Goal: Task Accomplishment & Management: Complete application form

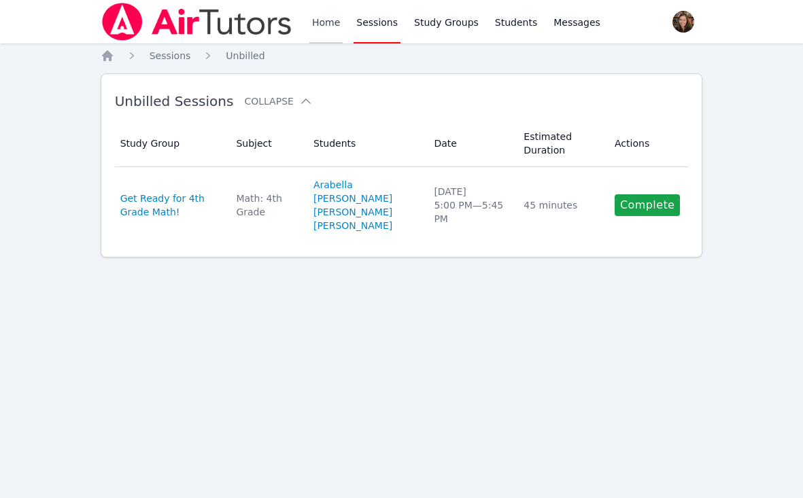
click at [319, 24] on link "Home" at bounding box center [325, 22] width 33 height 44
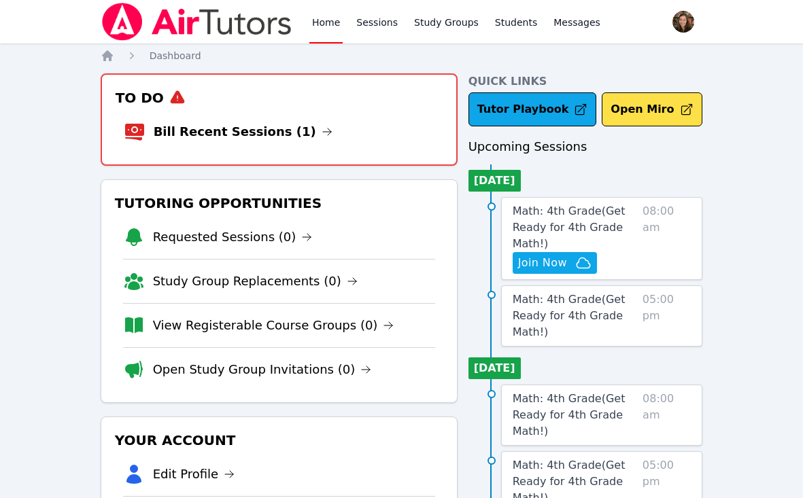
click at [276, 119] on li "Bill Recent Sessions (1)" at bounding box center [279, 132] width 311 height 44
click at [279, 135] on link "Bill Recent Sessions (1)" at bounding box center [243, 131] width 179 height 19
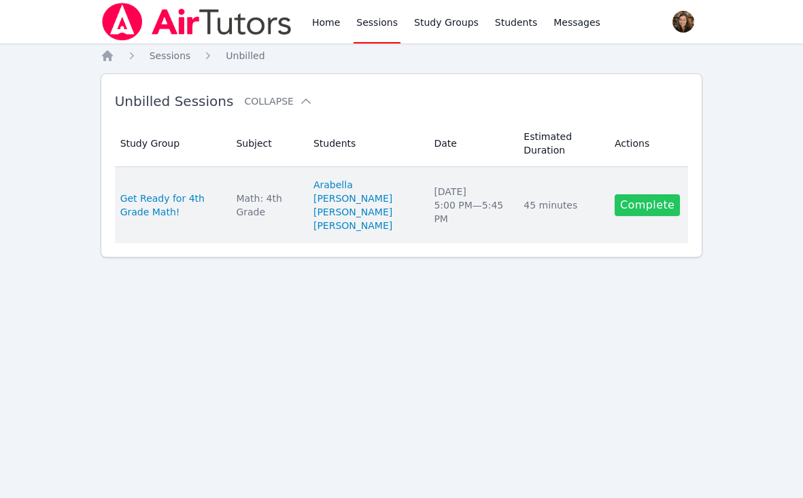
click at [653, 215] on link "Complete" at bounding box center [647, 205] width 65 height 22
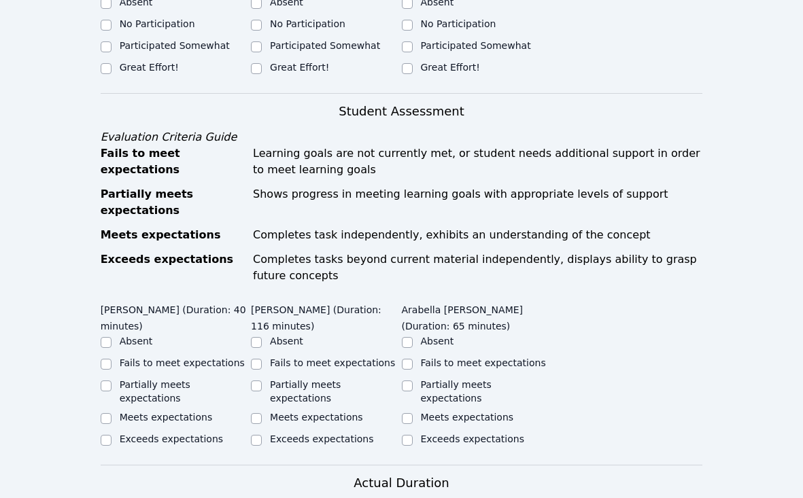
scroll to position [311, 0]
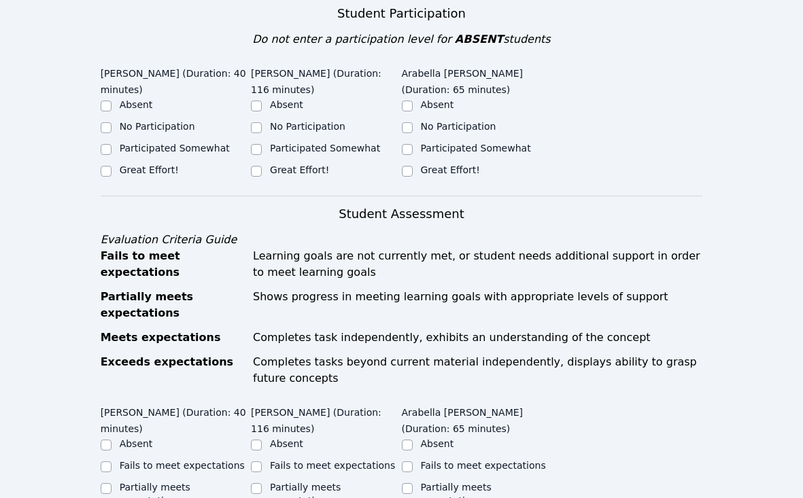
click at [154, 171] on label "Great Effort!" at bounding box center [149, 170] width 59 height 11
click at [112, 171] on input "Great Effort!" at bounding box center [106, 171] width 11 height 11
checkbox input "true"
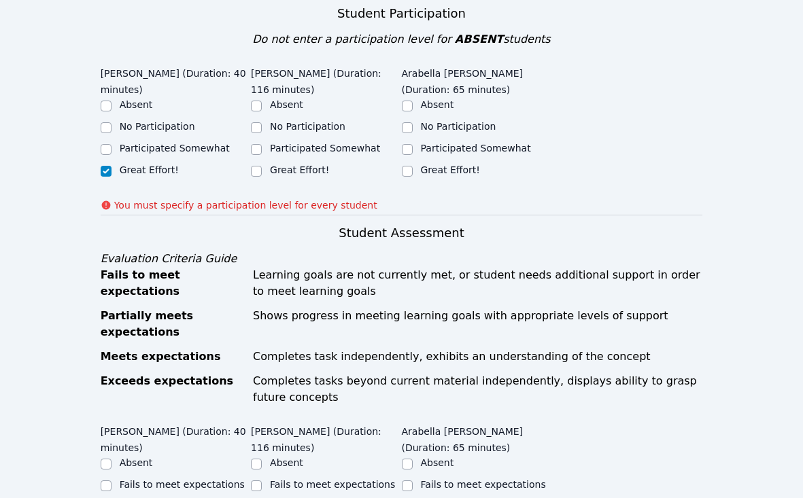
click at [286, 162] on ul "Absent No Participation Participated Somewhat Great Effort!" at bounding box center [326, 139] width 150 height 82
click at [290, 171] on label "Great Effort!" at bounding box center [299, 170] width 59 height 11
click at [262, 171] on input "Great Effort!" at bounding box center [256, 171] width 11 height 11
checkbox input "true"
click at [418, 128] on div "No Participation" at bounding box center [477, 128] width 150 height 16
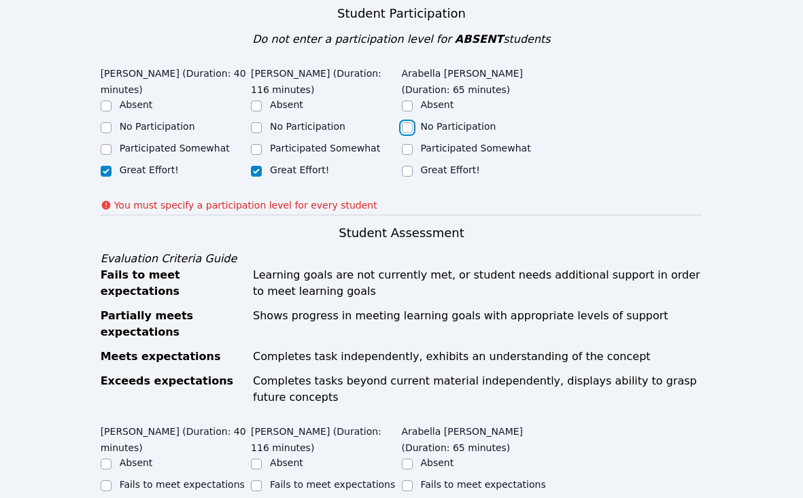
click at [402, 132] on input "No Participation" at bounding box center [407, 127] width 11 height 11
checkbox input "true"
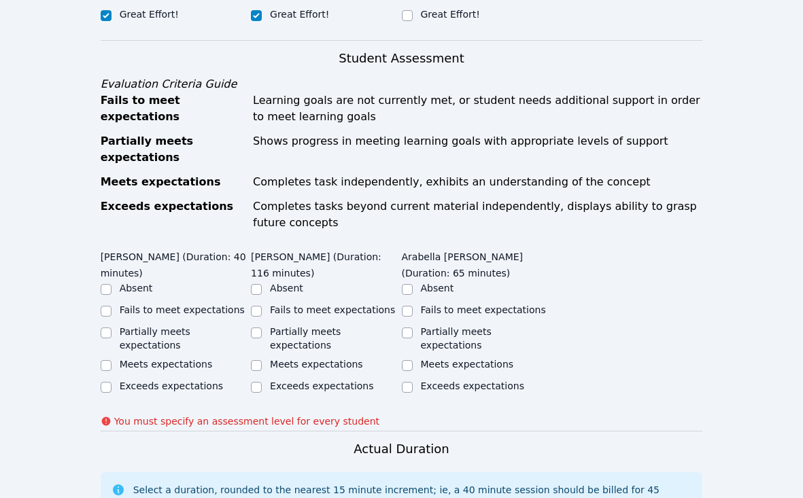
scroll to position [512, 0]
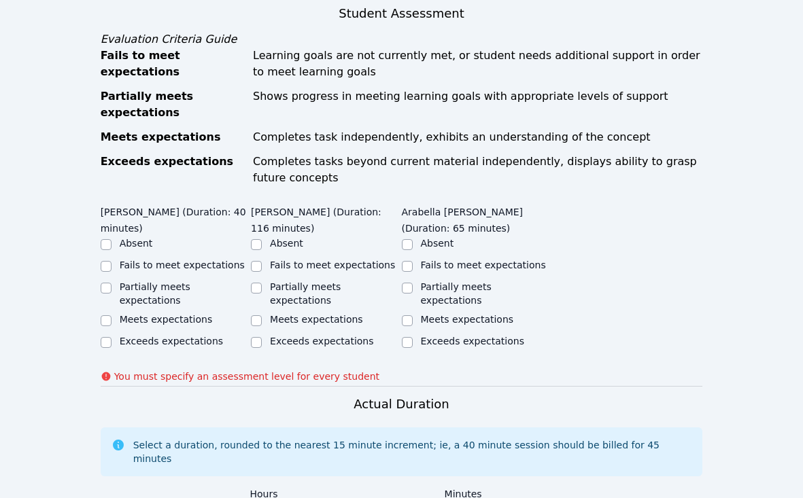
click at [178, 336] on label "Exceeds expectations" at bounding box center [171, 341] width 103 height 11
click at [112, 337] on input "Exceeds expectations" at bounding box center [106, 342] width 11 height 11
checkbox input "true"
click at [317, 314] on label "Meets expectations" at bounding box center [316, 319] width 93 height 11
click at [262, 315] on input "Meets expectations" at bounding box center [256, 320] width 11 height 11
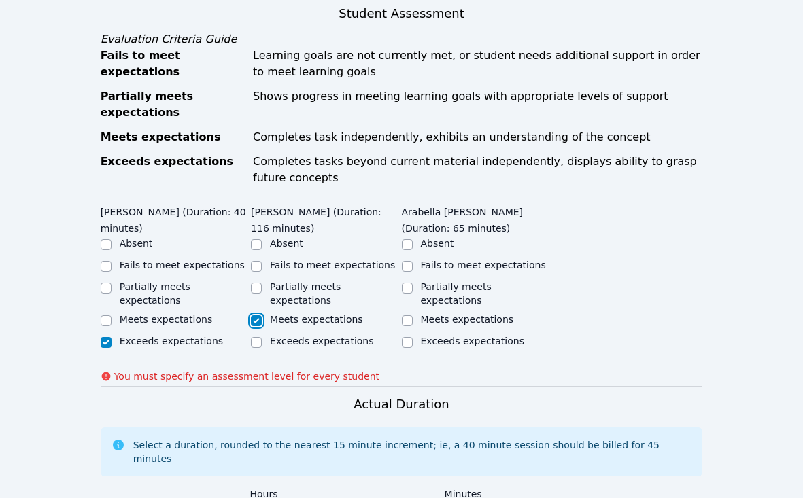
checkbox input "true"
click at [472, 288] on label "Partially meets expectations" at bounding box center [456, 293] width 71 height 24
click at [413, 288] on input "Partially meets expectations" at bounding box center [407, 288] width 11 height 11
checkbox input "true"
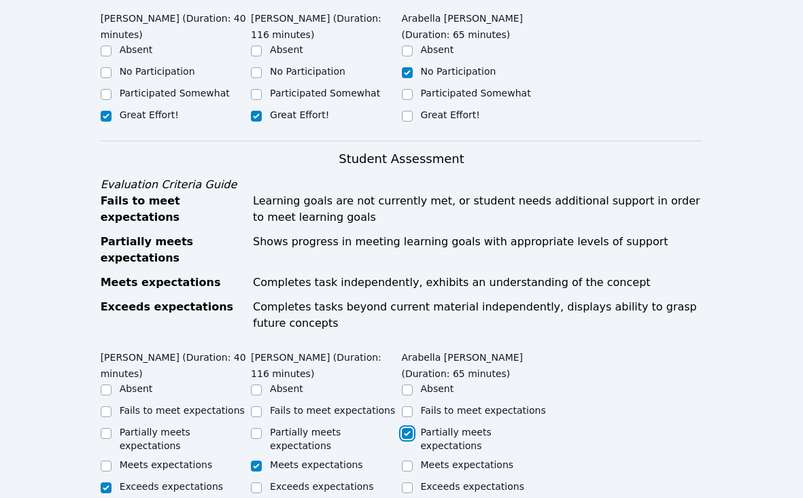
scroll to position [341, 0]
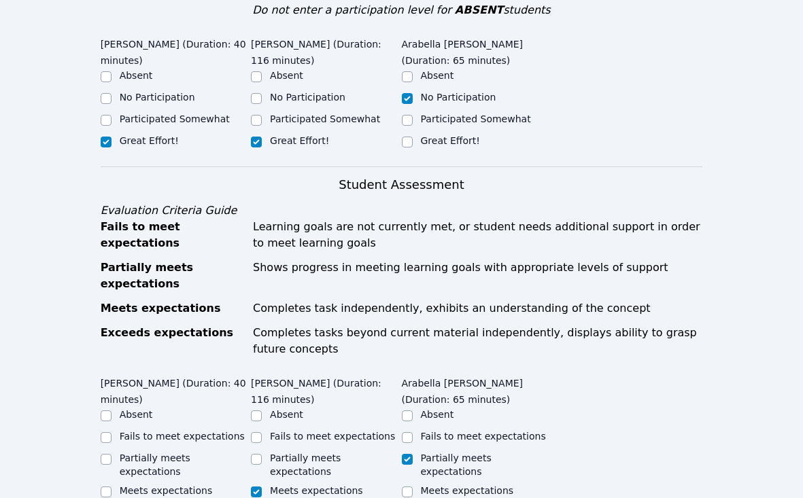
click at [457, 120] on label "Participated Somewhat" at bounding box center [476, 119] width 110 height 11
click at [413, 120] on input "Participated Somewhat" at bounding box center [407, 120] width 11 height 11
checkbox input "true"
checkbox input "false"
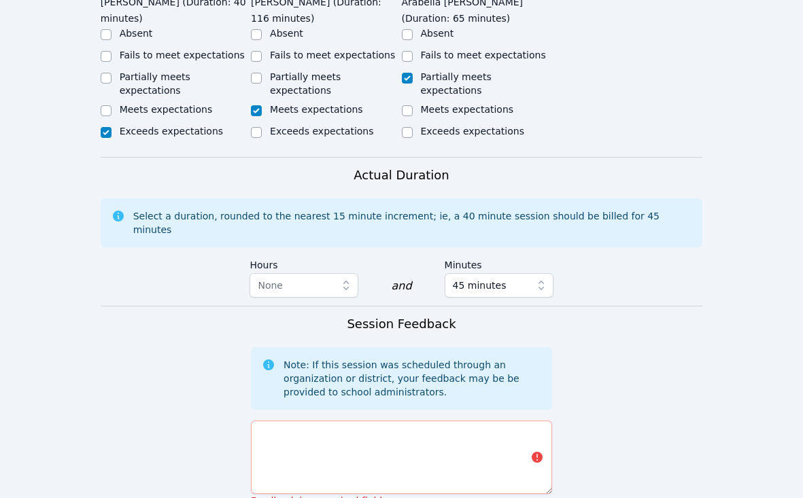
scroll to position [721, 0]
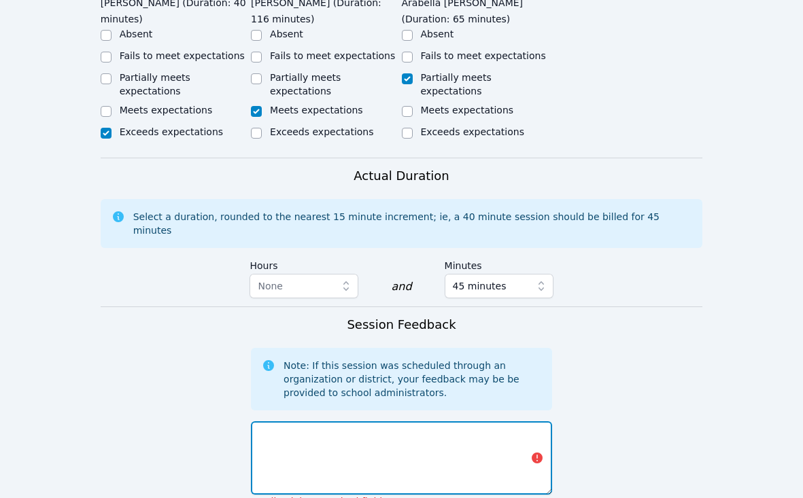
click at [331, 422] on textarea at bounding box center [401, 458] width 301 height 73
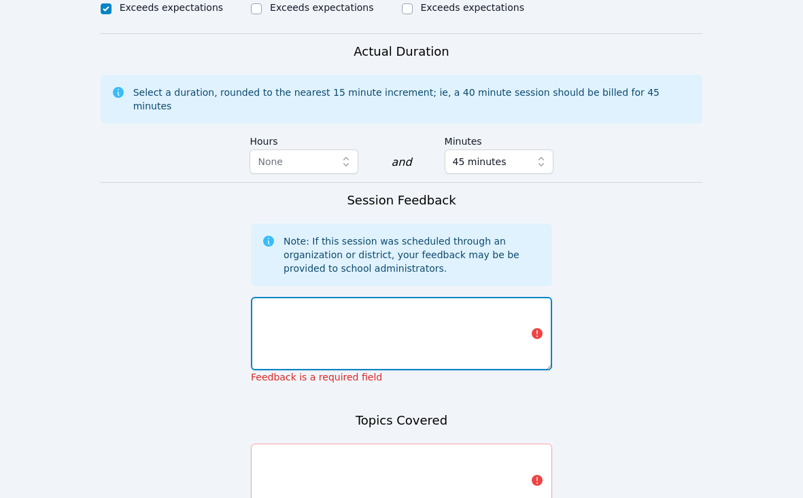
scroll to position [846, 0]
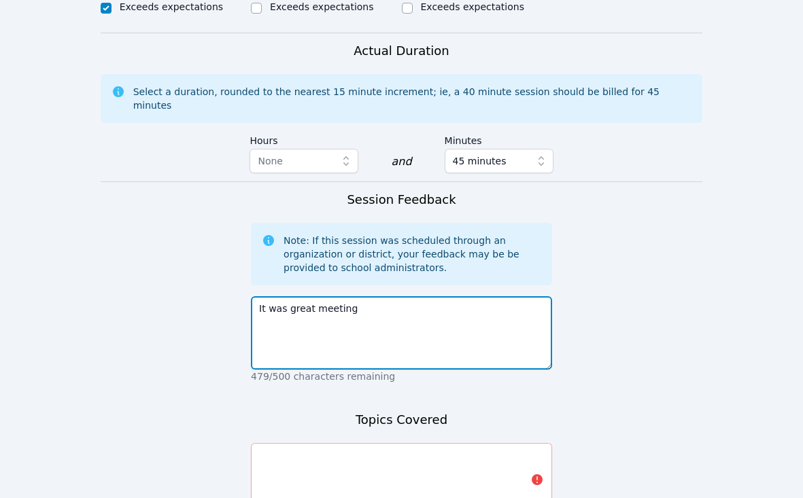
click at [440, 299] on textarea "It was great meeting" at bounding box center [401, 332] width 301 height 73
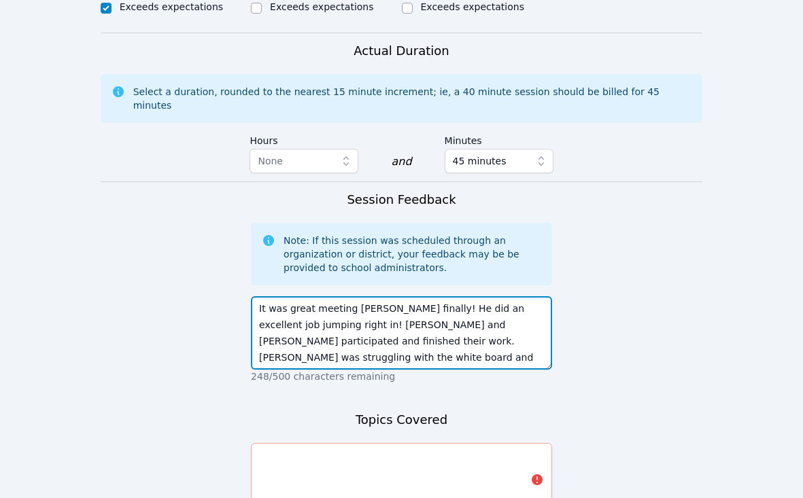
scroll to position [10, 0]
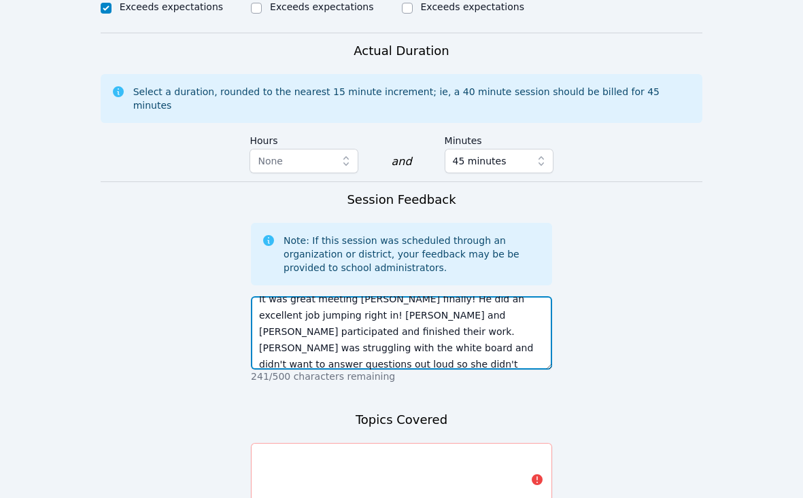
type textarea "It was great meeting [PERSON_NAME] finally! He did an excellent job jumping rig…"
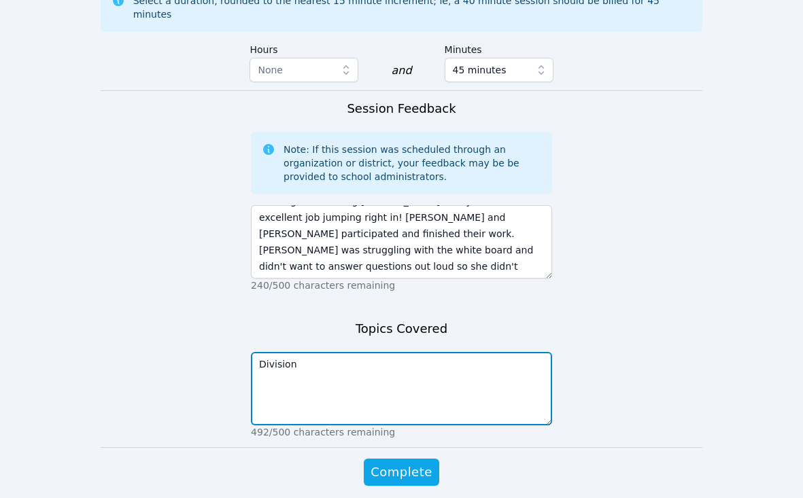
scroll to position [970, 0]
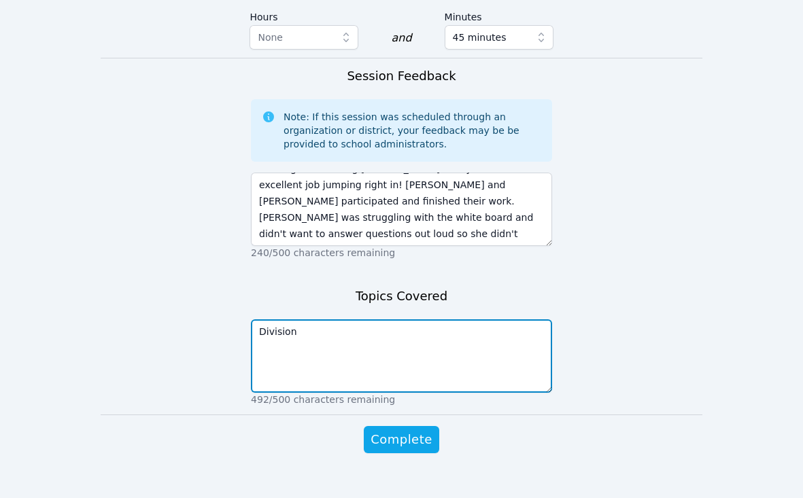
type textarea "Division"
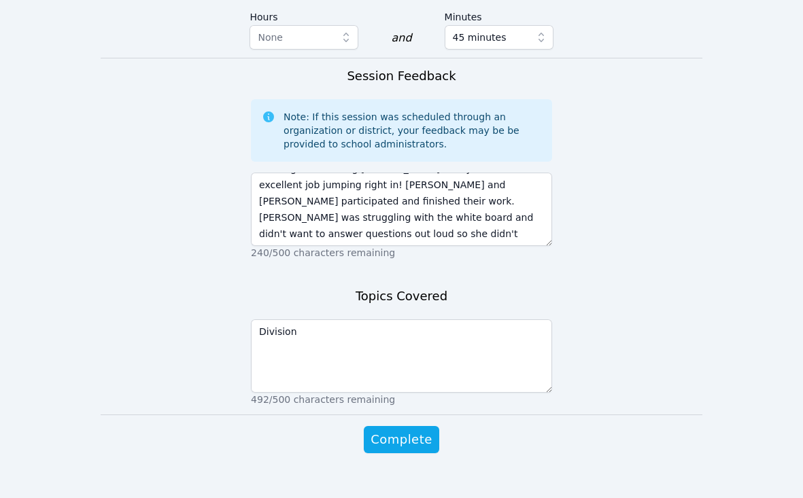
click at [407, 430] on span "Complete" at bounding box center [401, 439] width 61 height 19
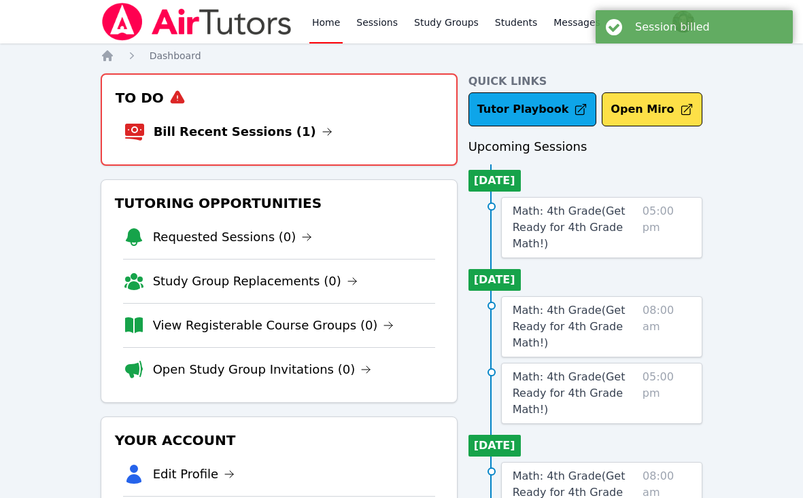
click at [325, 20] on link "Home" at bounding box center [325, 22] width 33 height 44
click at [260, 119] on li "Bill Recent Sessions (1)" at bounding box center [279, 132] width 311 height 44
click at [260, 136] on link "Bill Recent Sessions (1)" at bounding box center [243, 131] width 179 height 19
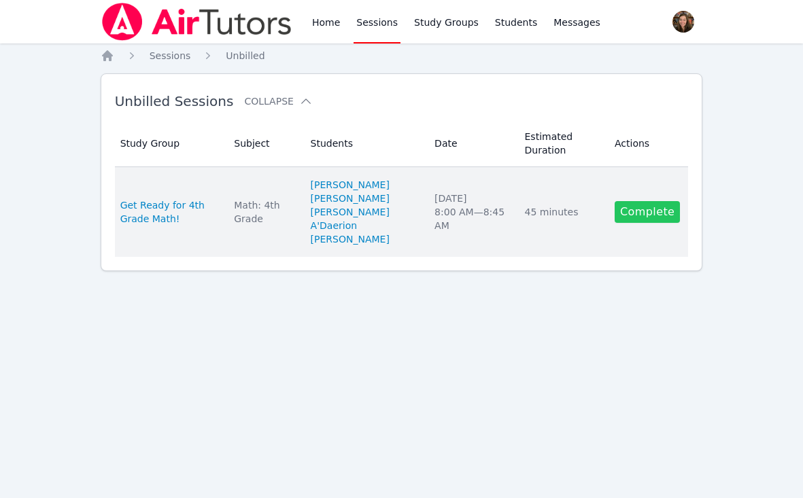
click at [644, 208] on link "Complete" at bounding box center [647, 212] width 65 height 22
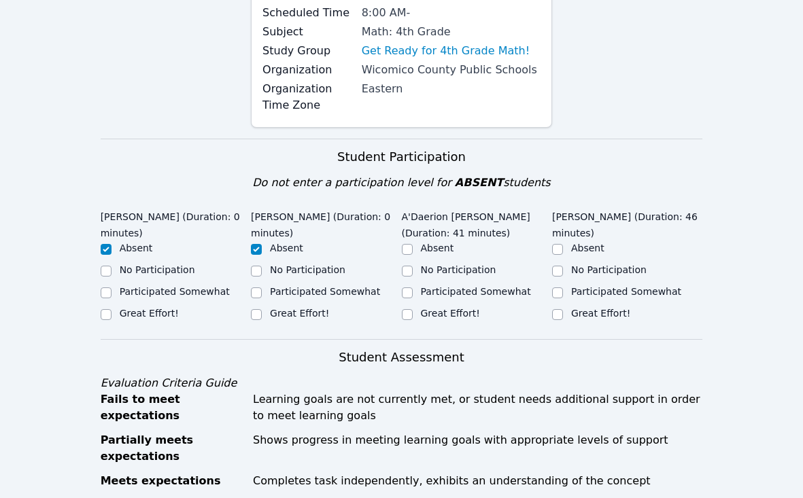
scroll to position [191, 0]
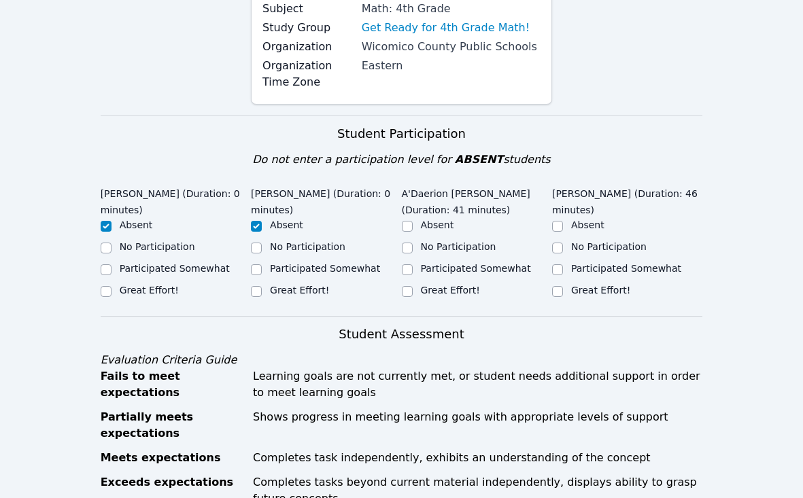
click at [426, 273] on label "Participated Somewhat" at bounding box center [476, 268] width 110 height 11
click at [413, 273] on input "Participated Somewhat" at bounding box center [407, 269] width 11 height 11
checkbox input "true"
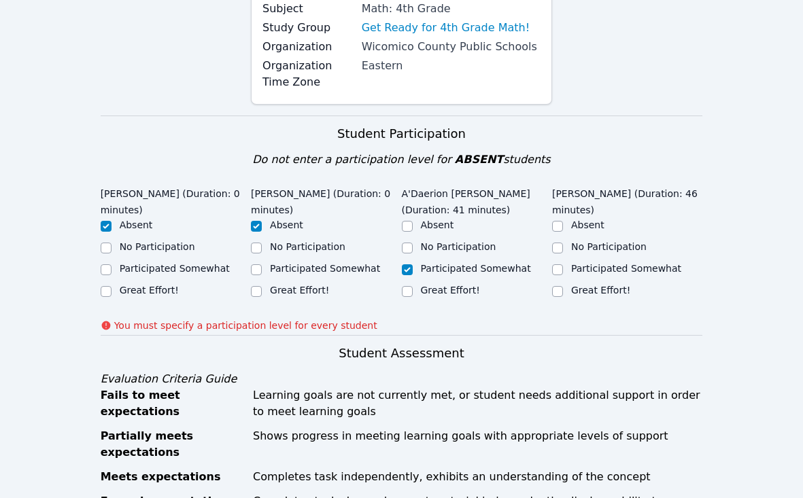
click at [597, 290] on label "Great Effort!" at bounding box center [600, 290] width 59 height 11
click at [563, 290] on input "Great Effort!" at bounding box center [557, 291] width 11 height 11
checkbox input "true"
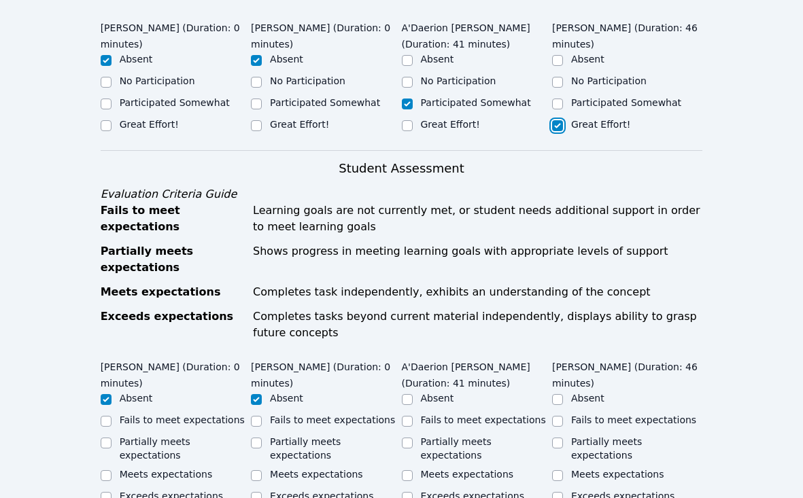
scroll to position [434, 0]
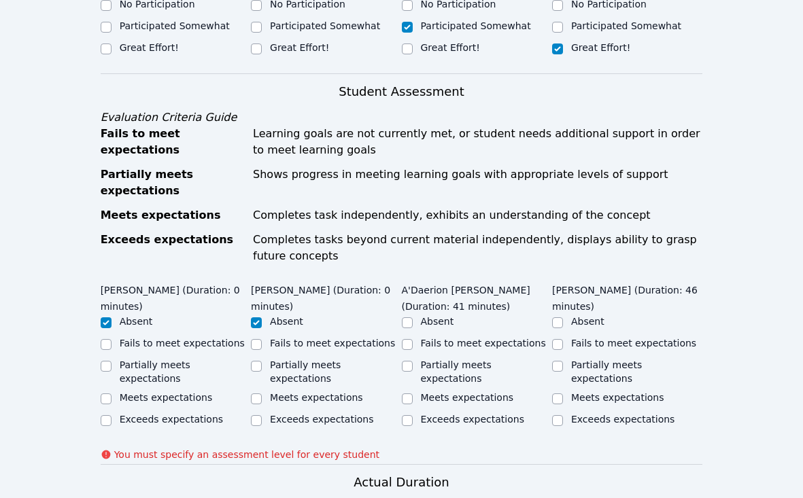
click at [576, 414] on label "Exceeds expectations" at bounding box center [622, 419] width 103 height 11
click at [563, 415] on input "Exceeds expectations" at bounding box center [557, 420] width 11 height 11
checkbox input "true"
click at [456, 391] on div "Meets expectations" at bounding box center [467, 398] width 93 height 14
click at [566, 393] on div "Meets expectations" at bounding box center [627, 399] width 150 height 16
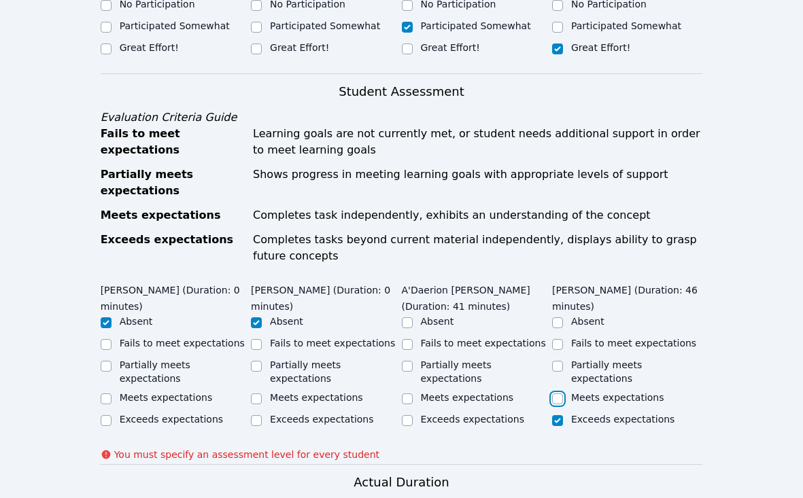
click at [558, 394] on input "Meets expectations" at bounding box center [557, 399] width 11 height 11
checkbox input "true"
checkbox input "false"
click at [453, 370] on label "Partially meets expectations" at bounding box center [456, 372] width 71 height 24
click at [413, 370] on input "Partially meets expectations" at bounding box center [407, 366] width 11 height 11
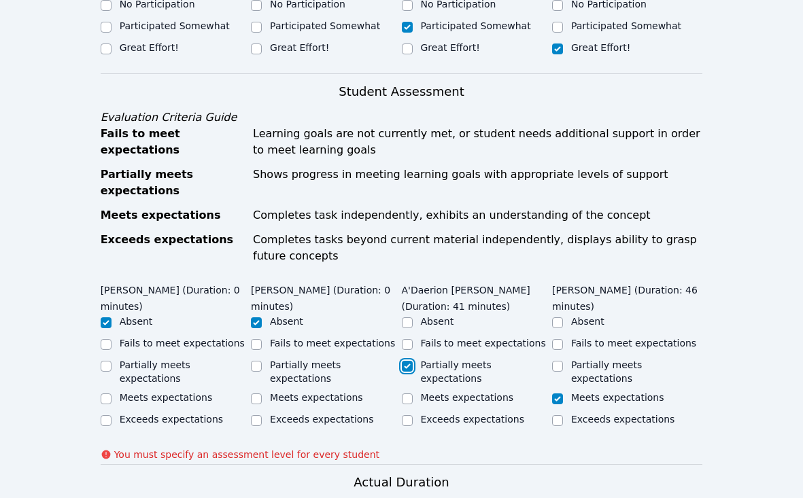
checkbox input "true"
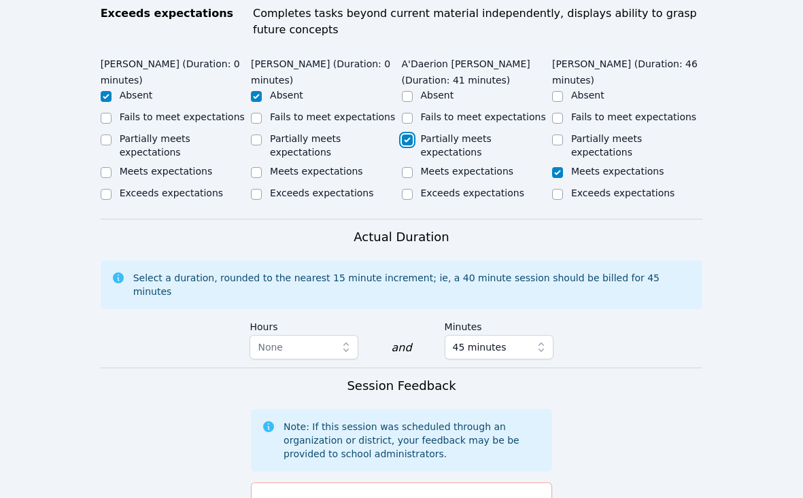
scroll to position [751, 0]
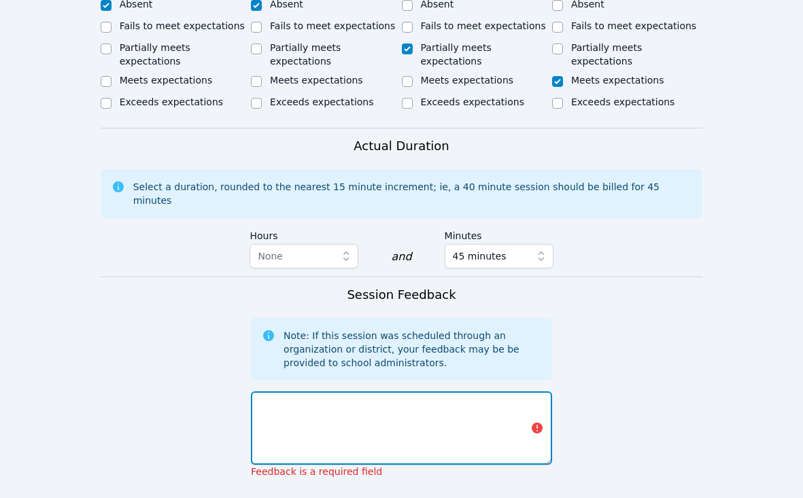
click at [413, 399] on textarea at bounding box center [401, 428] width 301 height 73
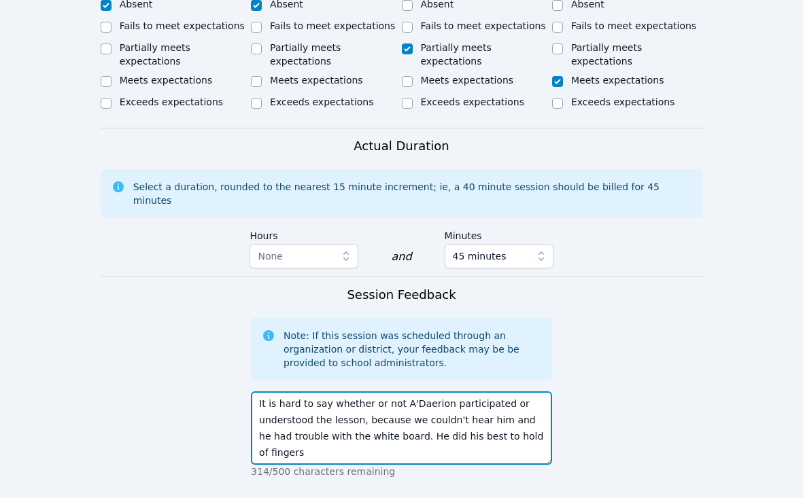
click at [527, 420] on textarea "It is hard to say whether or not A'Daerion participated or understood the lesso…" at bounding box center [401, 428] width 301 height 73
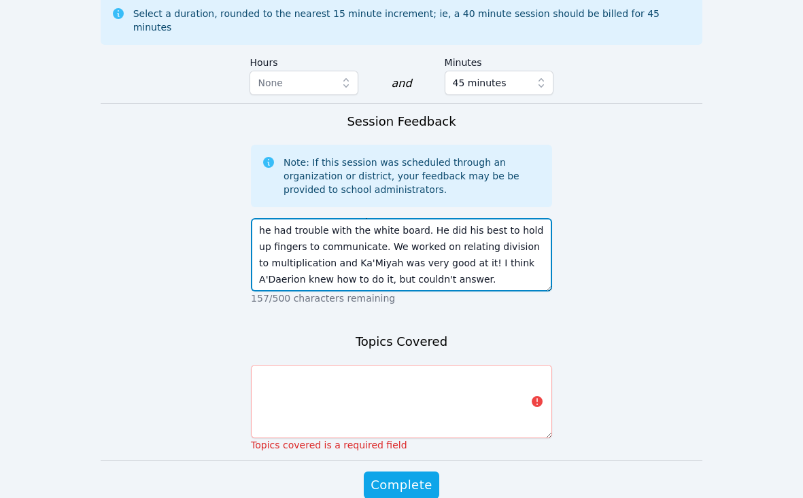
scroll to position [957, 0]
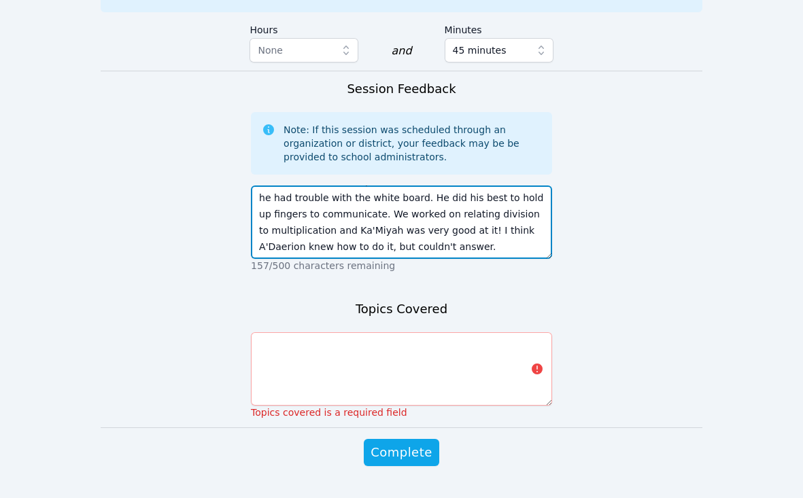
type textarea "It is hard to say whether or not A'Daerion participated or understood the lesso…"
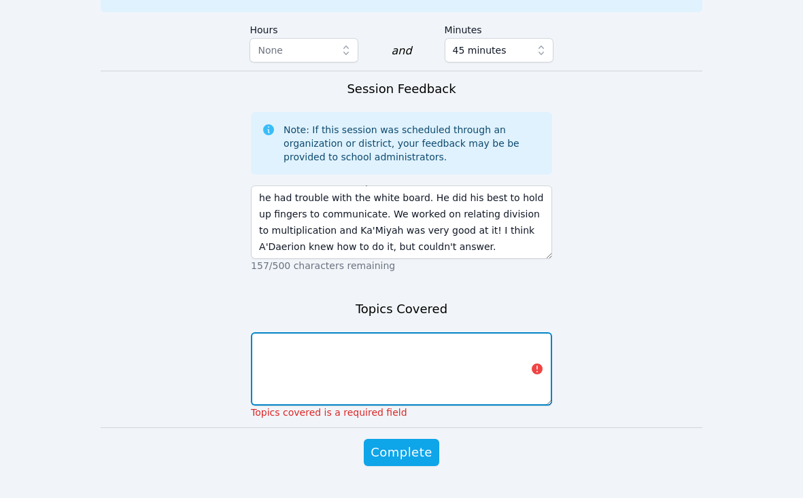
click at [356, 363] on textarea at bounding box center [401, 368] width 301 height 73
type textarea "Division"
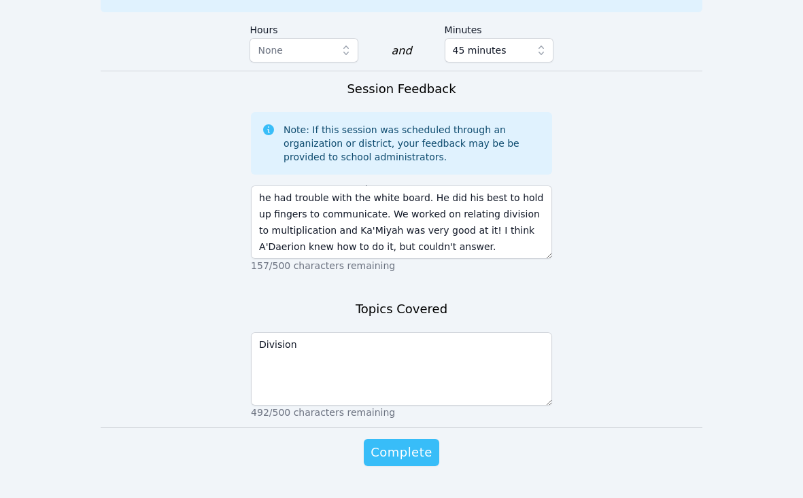
click at [392, 443] on span "Complete" at bounding box center [401, 452] width 61 height 19
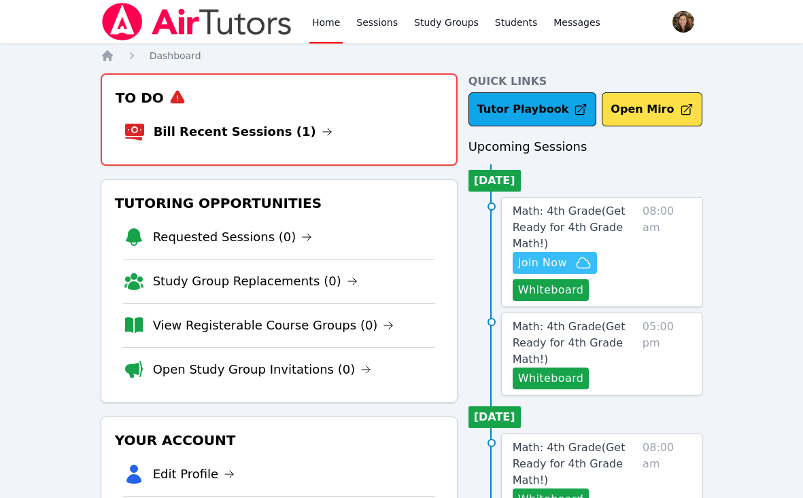
click at [567, 266] on span "Join Now" at bounding box center [554, 263] width 73 height 16
click at [274, 136] on link "Bill Recent Sessions (1)" at bounding box center [243, 131] width 179 height 19
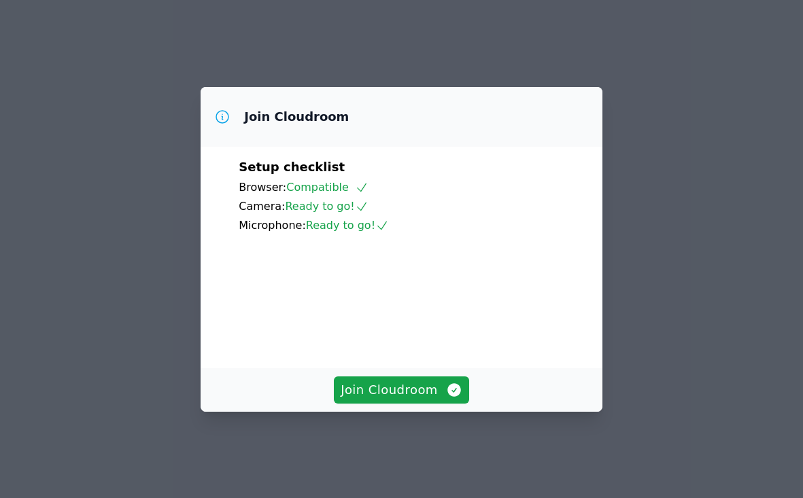
click at [411, 412] on div "Join Cloudroom" at bounding box center [402, 390] width 402 height 44
click at [417, 394] on span "Join Cloudroom" at bounding box center [402, 390] width 122 height 19
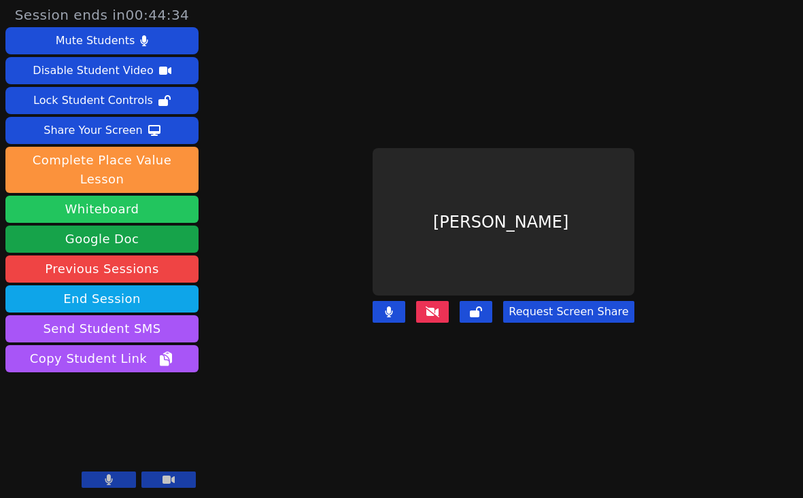
click at [116, 196] on button "Whiteboard" at bounding box center [101, 209] width 193 height 27
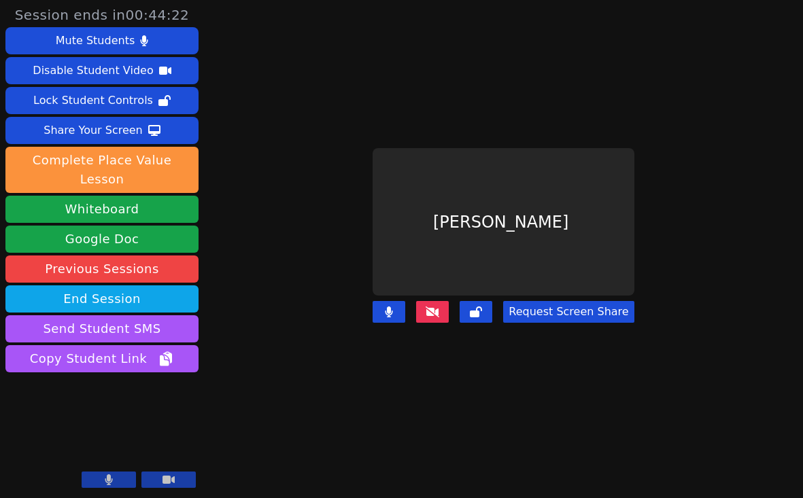
click at [439, 310] on icon at bounding box center [433, 312] width 14 height 11
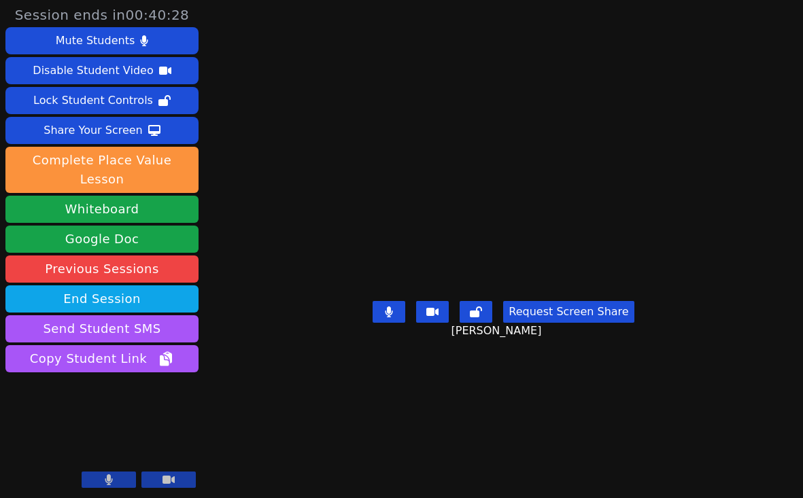
click at [321, 472] on main "Ka'Miyah Williams Request Screen Share Ka'Miyah Williams" at bounding box center [504, 249] width 374 height 498
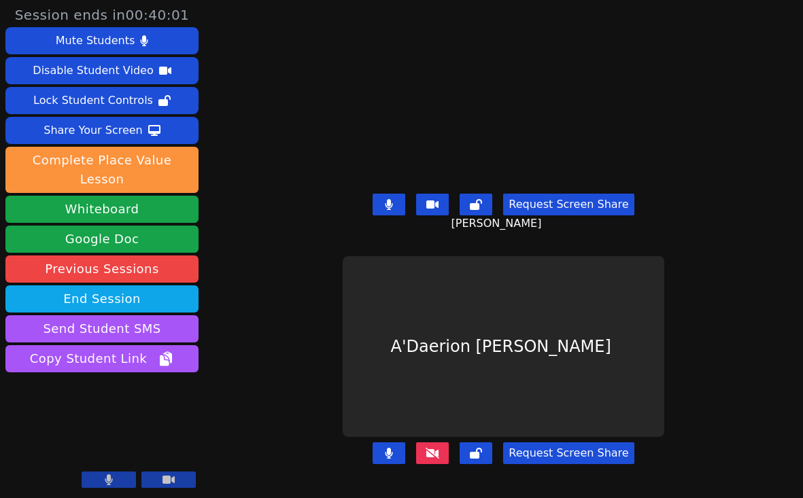
click at [610, 337] on div "A'Daerion [PERSON_NAME]" at bounding box center [504, 347] width 322 height 182
click at [570, 285] on div "A'Daerion [PERSON_NAME]" at bounding box center [504, 347] width 322 height 182
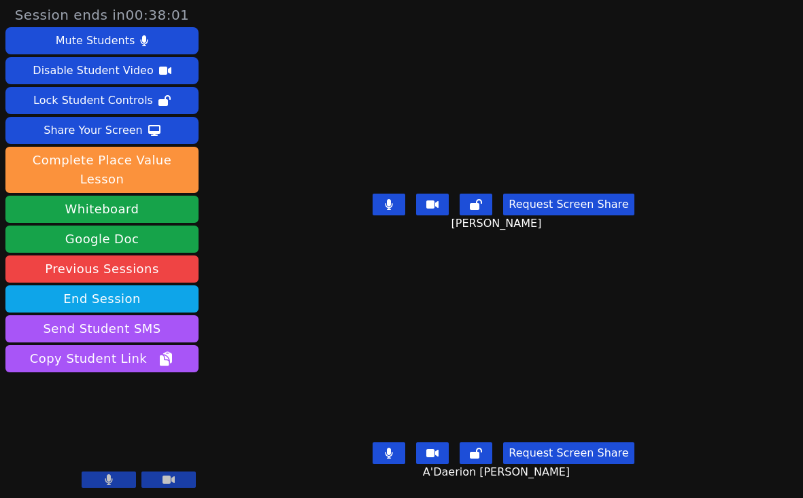
click at [317, 312] on div "A'Daerion [PERSON_NAME]" at bounding box center [504, 347] width 374 height 182
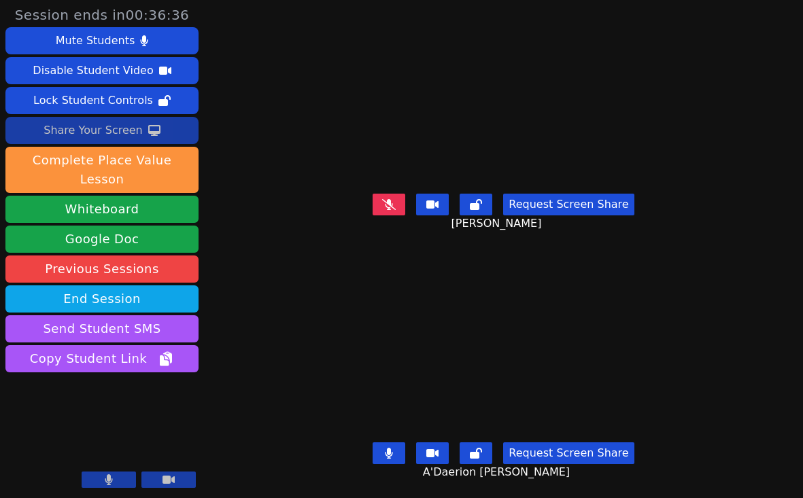
click at [117, 133] on div "Share Your Screen" at bounding box center [93, 131] width 99 height 22
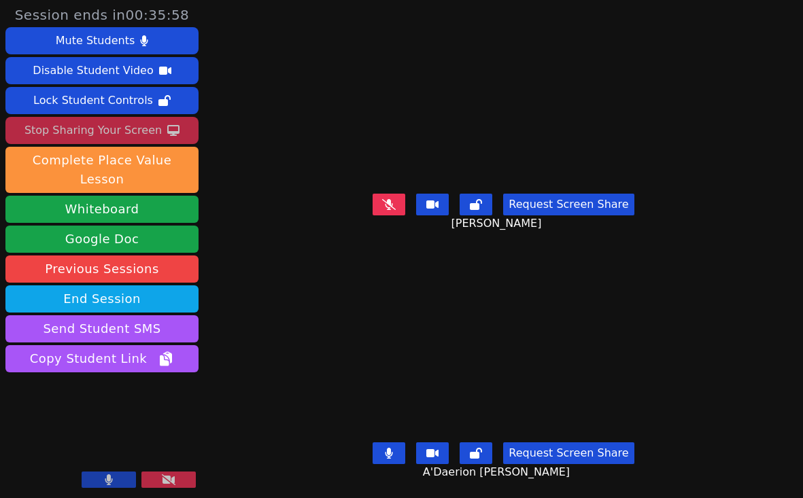
click at [95, 135] on div "Stop Sharing Your Screen" at bounding box center [92, 131] width 137 height 22
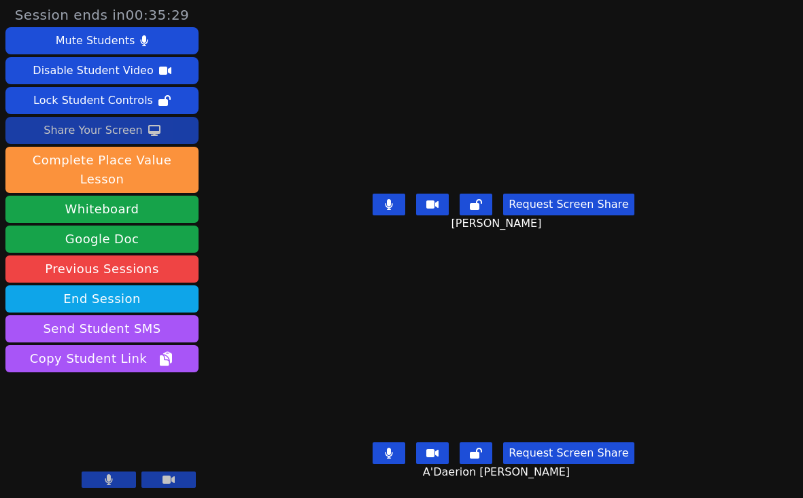
click at [108, 131] on div "Share Your Screen" at bounding box center [93, 131] width 99 height 22
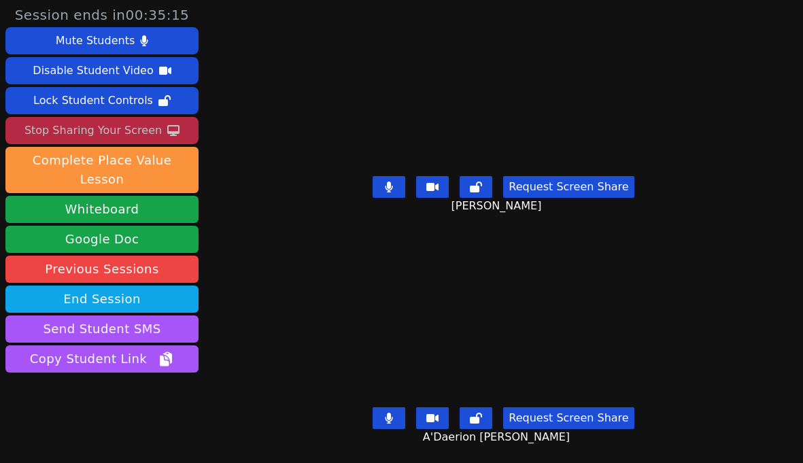
click at [398, 179] on button at bounding box center [389, 187] width 33 height 22
click at [396, 409] on button at bounding box center [389, 418] width 33 height 22
click at [396, 421] on icon at bounding box center [389, 418] width 14 height 11
click at [402, 185] on button at bounding box center [389, 187] width 33 height 22
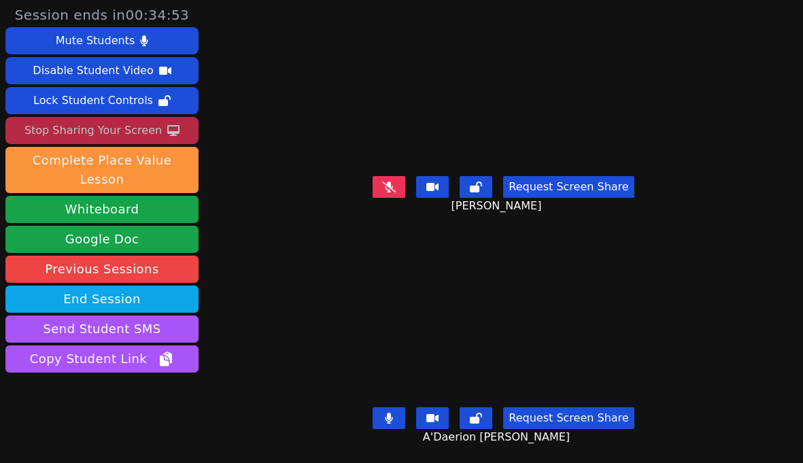
click at [393, 422] on icon at bounding box center [389, 418] width 8 height 11
click at [391, 196] on button at bounding box center [389, 187] width 33 height 22
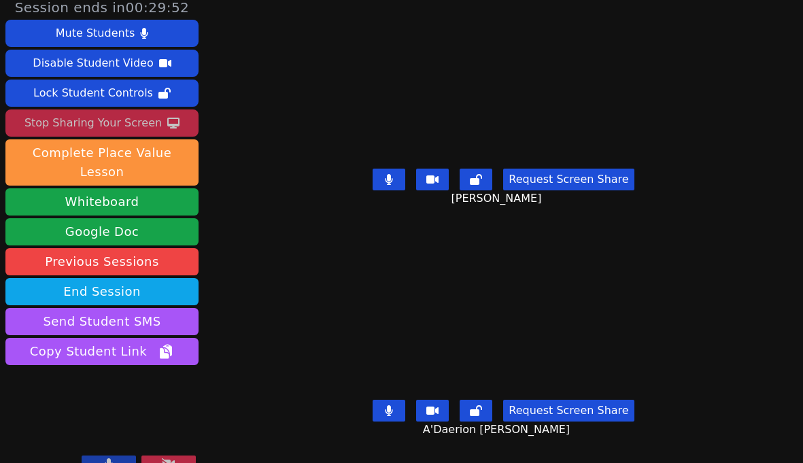
click at [401, 415] on button at bounding box center [389, 411] width 33 height 22
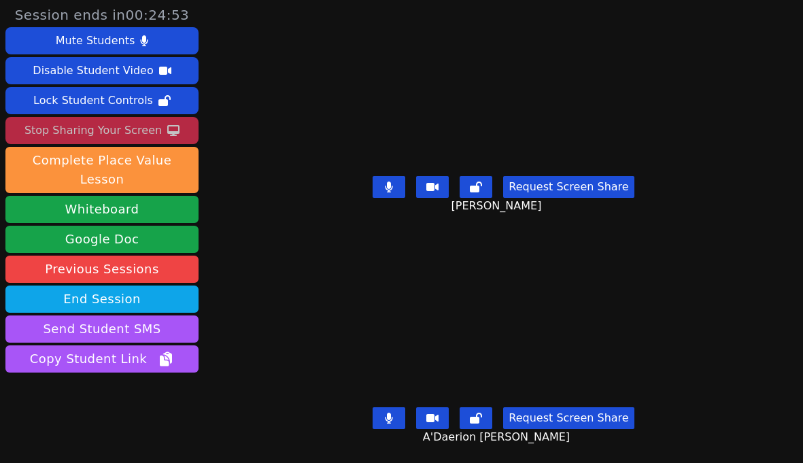
click at [405, 416] on button at bounding box center [389, 418] width 33 height 22
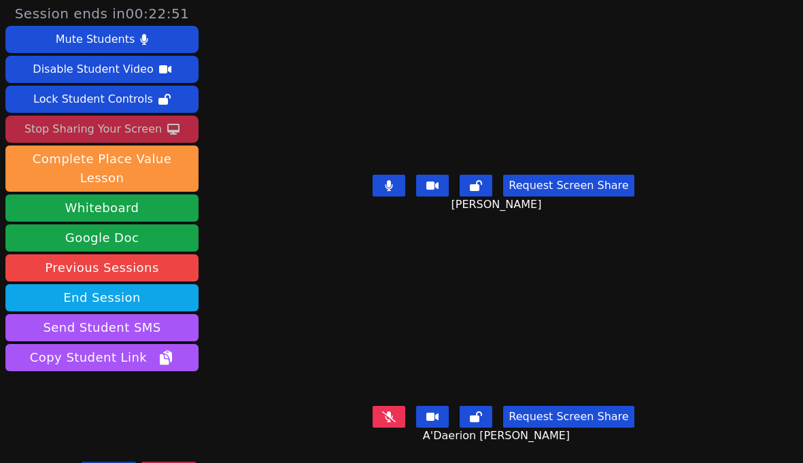
scroll to position [7, 0]
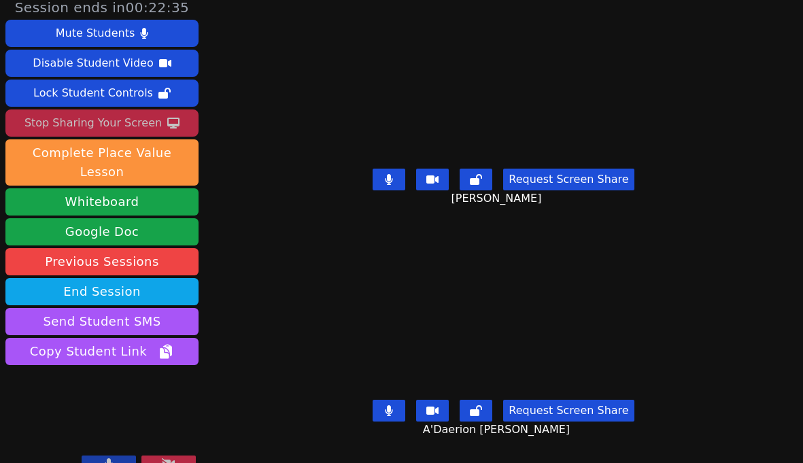
click at [401, 404] on button at bounding box center [389, 411] width 33 height 22
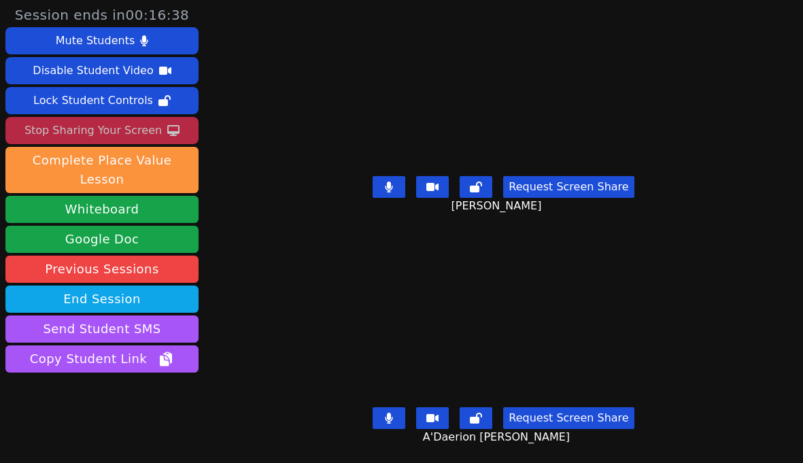
click at [388, 425] on button at bounding box center [389, 418] width 33 height 22
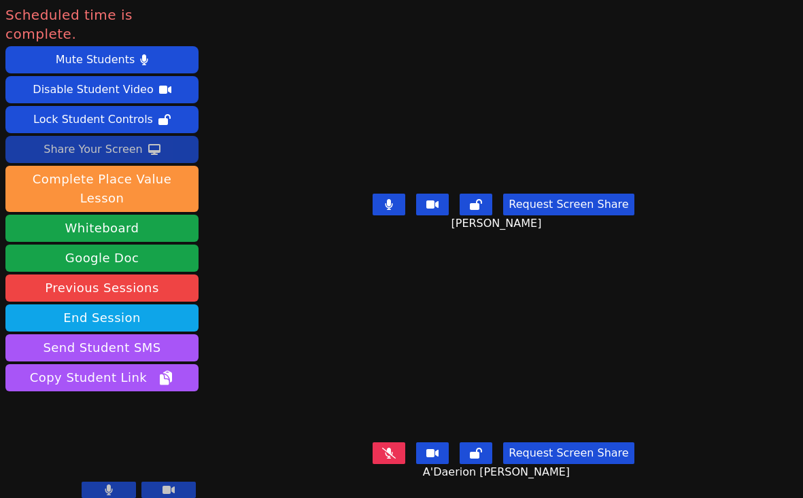
click at [253, 205] on div "Scheduled time is complete. Mute Students Disable Student Video Lock Student Co…" at bounding box center [401, 249] width 803 height 498
